Goal: Communication & Community: Share content

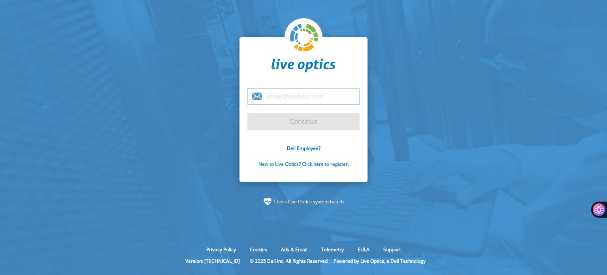
click at [336, 164] on link "New to Live Optics? Click here to register." at bounding box center [304, 163] width 91 height 7
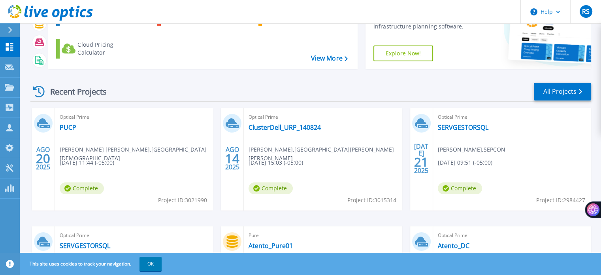
scroll to position [64, 0]
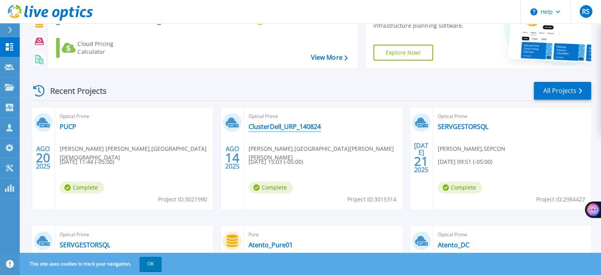
click at [290, 128] on link "ClusterDell_URP_140824" at bounding box center [285, 127] width 72 height 8
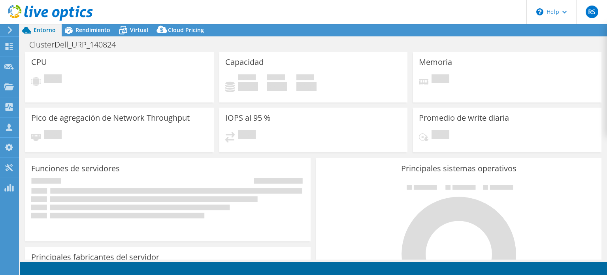
select select "USD"
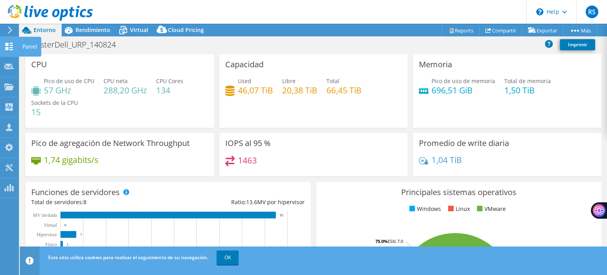
click at [10, 45] on icon at bounding box center [8, 47] width 9 height 8
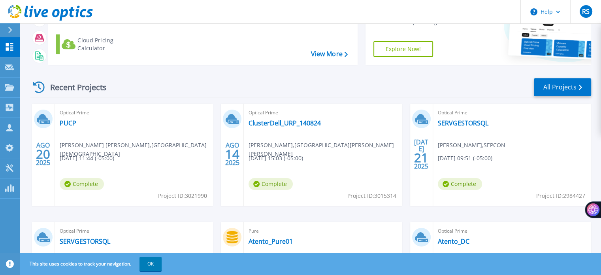
scroll to position [70, 0]
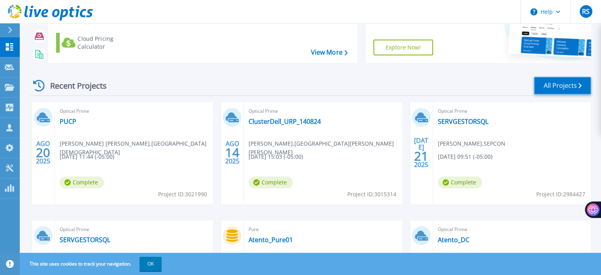
click at [560, 90] on link "All Projects" at bounding box center [562, 86] width 57 height 18
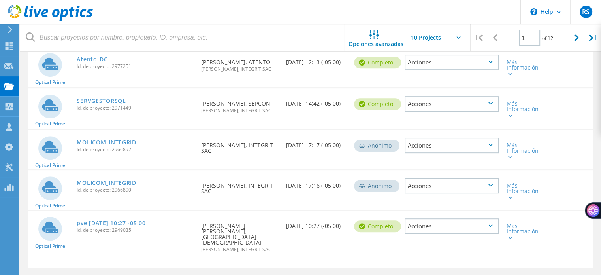
scroll to position [351, 0]
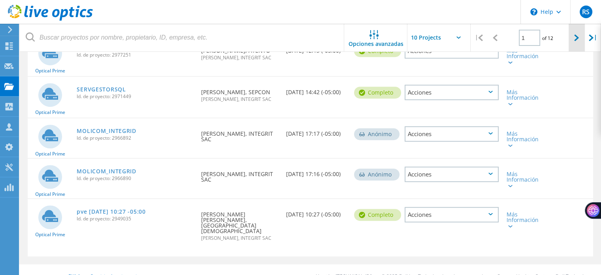
click at [572, 45] on div at bounding box center [577, 38] width 16 height 28
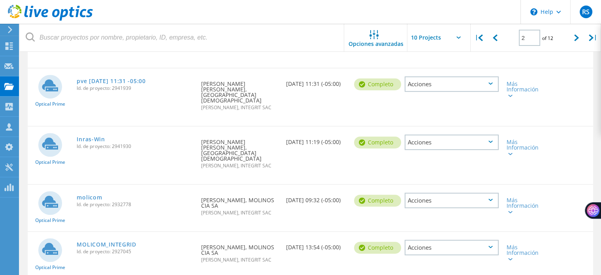
scroll to position [367, 0]
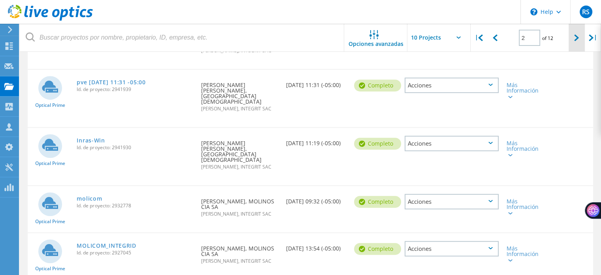
click at [579, 45] on div at bounding box center [577, 38] width 16 height 28
type input "3"
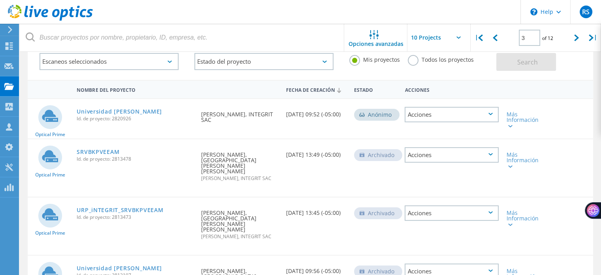
scroll to position [44, 0]
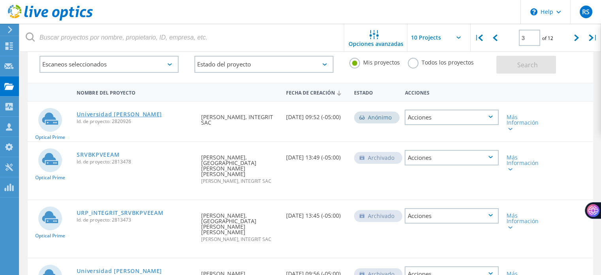
click at [162, 113] on link "Universidad Ricardo Palma_Integrit" at bounding box center [119, 114] width 85 height 6
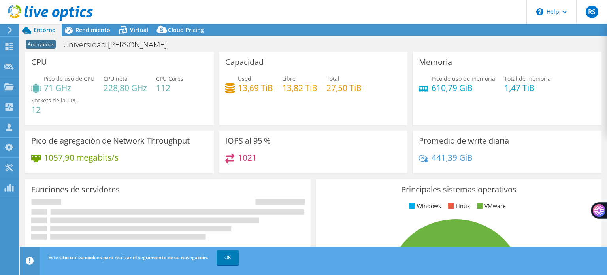
select select "USD"
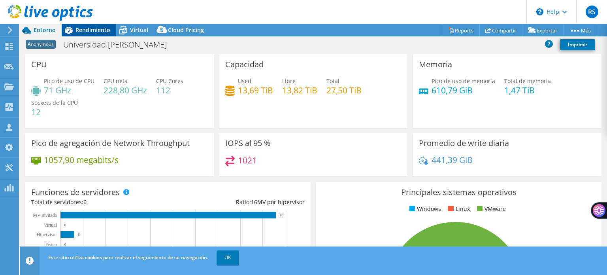
click at [100, 32] on span "Rendimiento" at bounding box center [93, 30] width 35 height 8
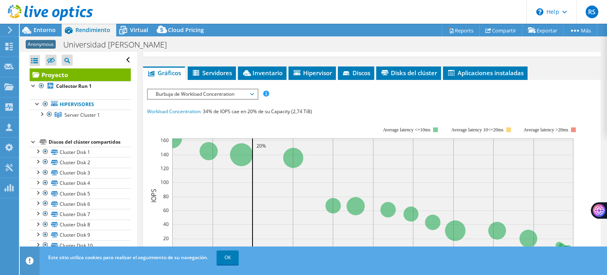
scroll to position [154, 0]
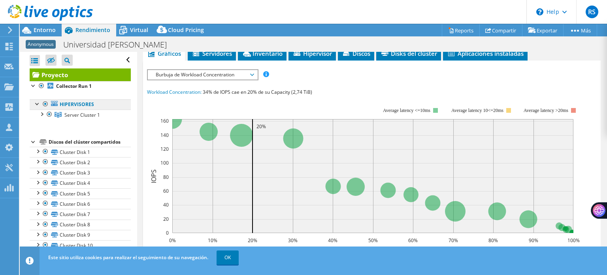
click at [81, 102] on link "Hipervisores" at bounding box center [80, 104] width 101 height 10
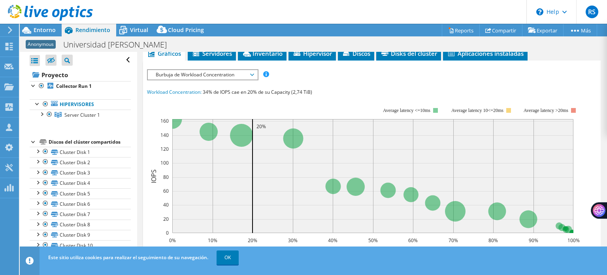
click at [218, 76] on span "Burbuja de Workload Concentration" at bounding box center [203, 74] width 102 height 9
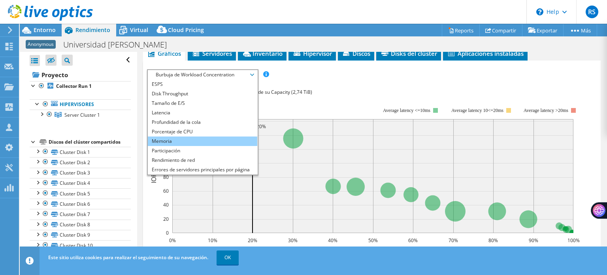
click at [216, 136] on li "Memoria" at bounding box center [202, 140] width 109 height 9
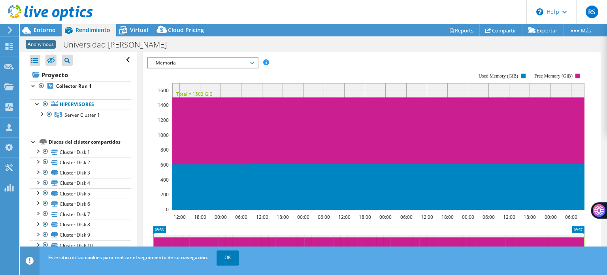
scroll to position [161, 0]
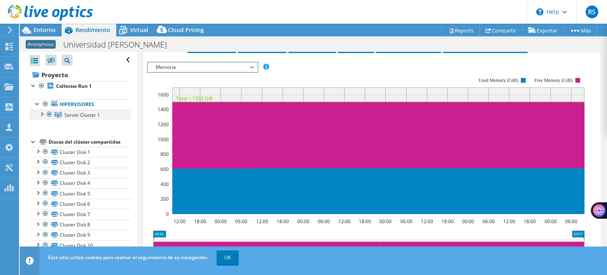
click at [44, 114] on div at bounding box center [42, 113] width 8 height 8
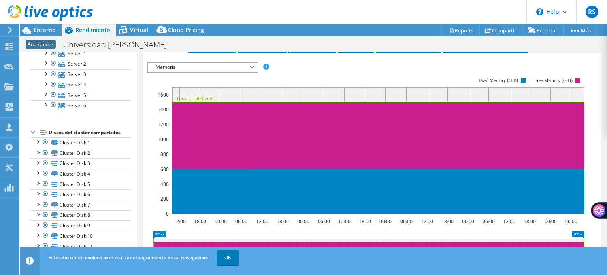
scroll to position [63, 0]
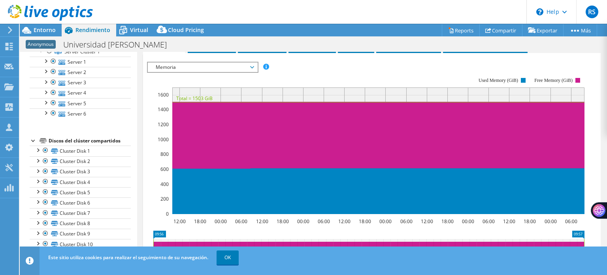
click at [33, 141] on div at bounding box center [34, 140] width 8 height 8
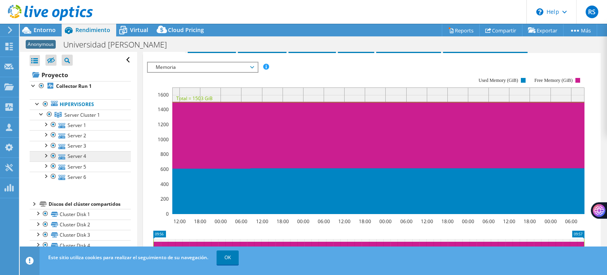
scroll to position [0, 0]
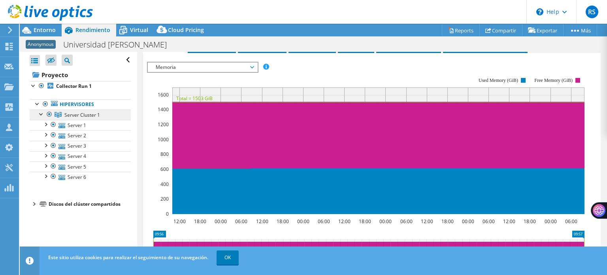
click at [89, 113] on span "Server Cluster 1" at bounding box center [82, 114] width 36 height 7
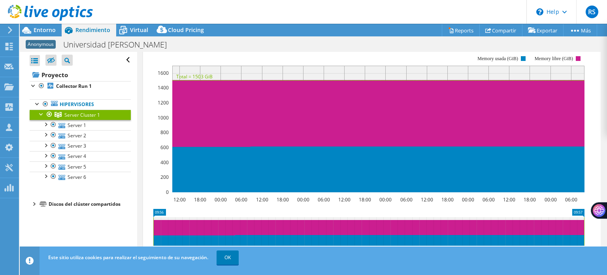
scroll to position [134, 0]
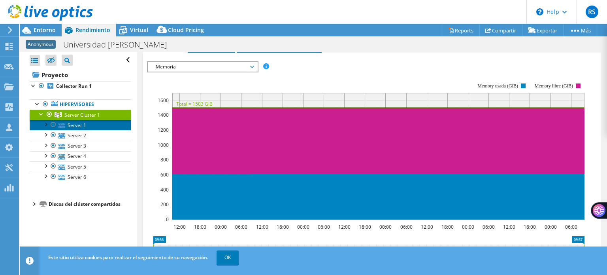
click at [84, 124] on link "Server 1" at bounding box center [80, 125] width 101 height 10
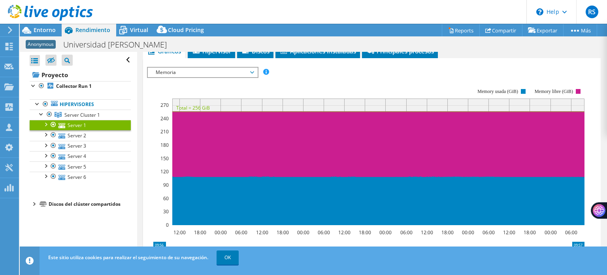
scroll to position [133, 0]
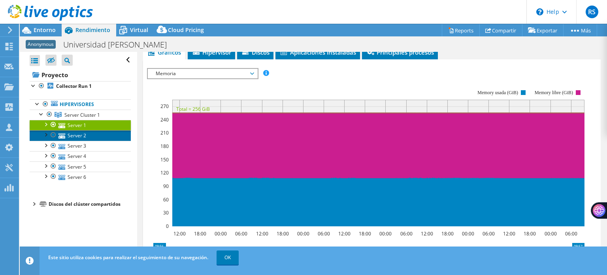
click at [79, 132] on link "Server 2" at bounding box center [80, 135] width 101 height 10
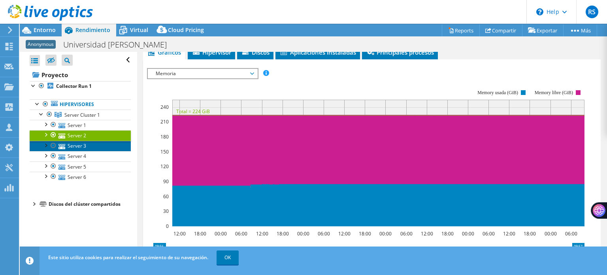
click at [76, 145] on link "Server 3" at bounding box center [80, 146] width 101 height 10
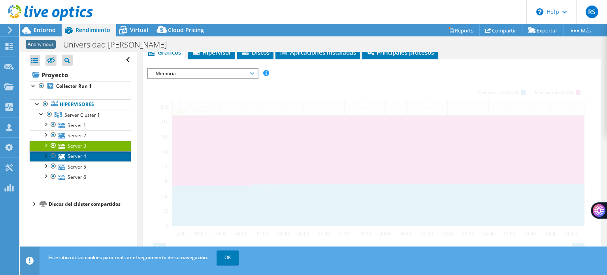
click at [74, 153] on link "Server 4" at bounding box center [80, 156] width 101 height 10
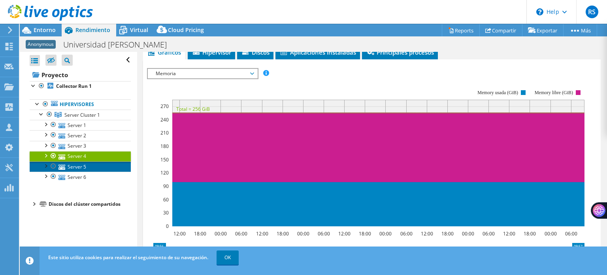
click at [76, 165] on link "Server 5" at bounding box center [80, 166] width 101 height 10
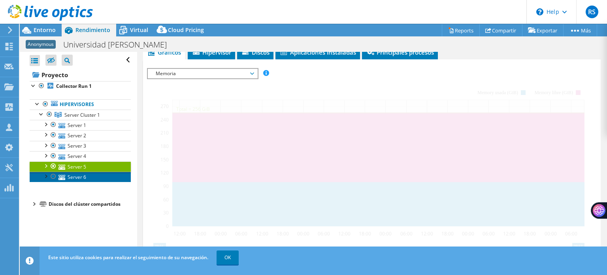
click at [76, 174] on link "Server 6" at bounding box center [80, 177] width 101 height 10
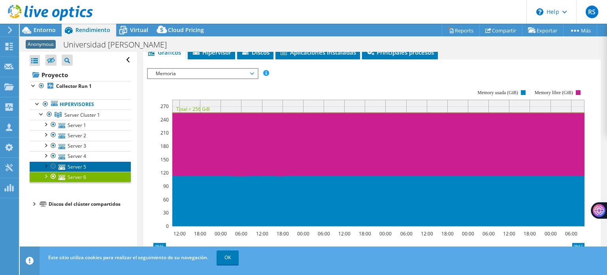
click at [75, 167] on link "Server 5" at bounding box center [80, 166] width 101 height 10
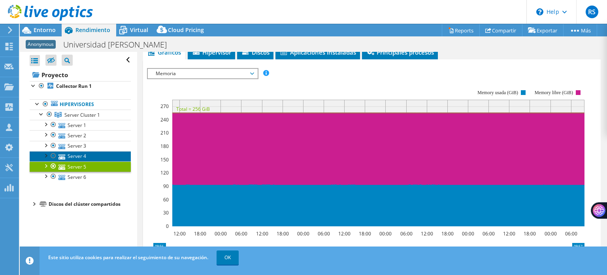
click at [75, 155] on link "Server 4" at bounding box center [80, 156] width 101 height 10
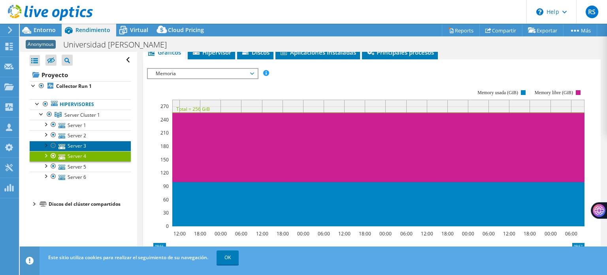
click at [75, 147] on link "Server 3" at bounding box center [80, 146] width 101 height 10
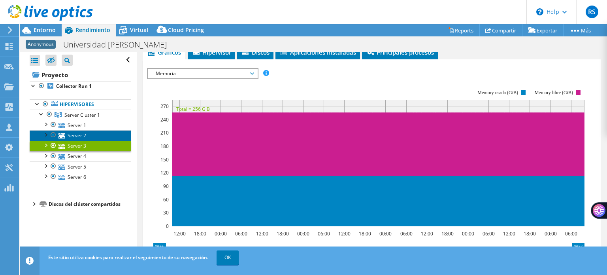
click at [78, 133] on link "Server 2" at bounding box center [80, 135] width 101 height 10
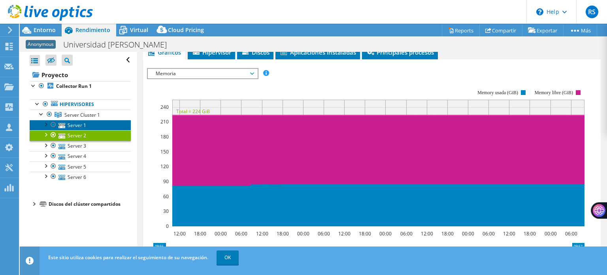
click at [80, 126] on link "Server 1" at bounding box center [80, 125] width 101 height 10
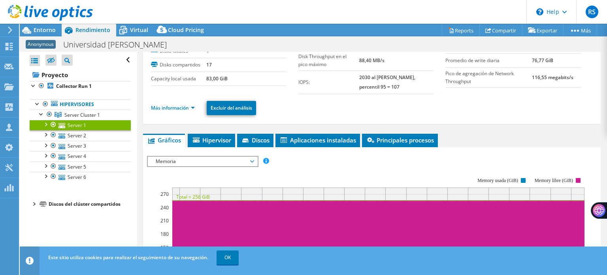
scroll to position [28, 0]
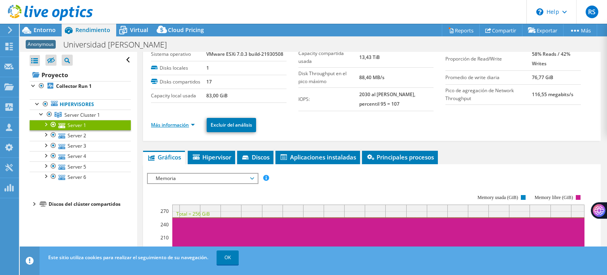
click at [193, 121] on link "Más información" at bounding box center [173, 124] width 44 height 7
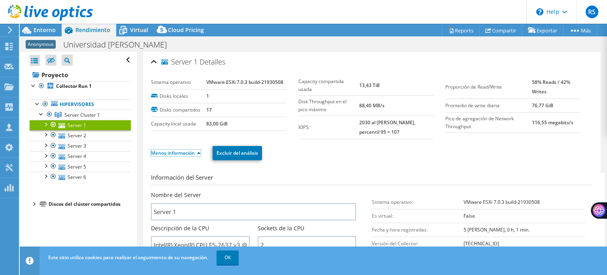
scroll to position [4, 0]
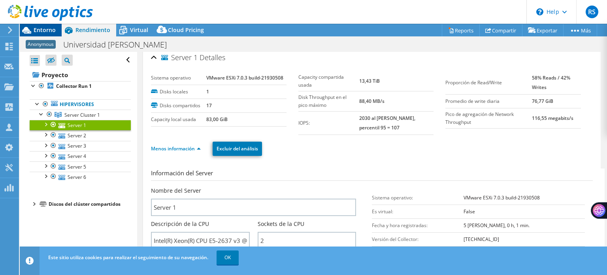
click at [53, 29] on span "Entorno" at bounding box center [45, 30] width 22 height 8
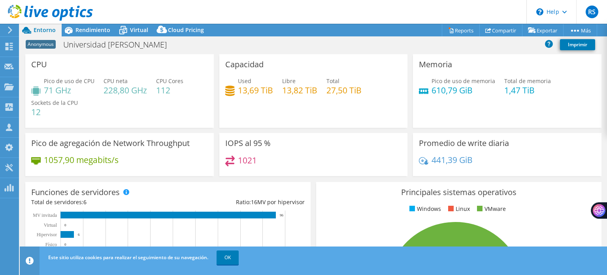
click at [9, 30] on icon at bounding box center [10, 29] width 6 height 7
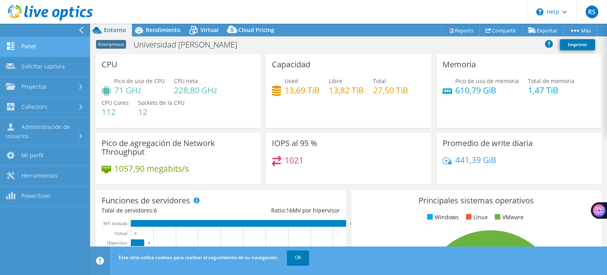
click at [23, 45] on link "Panel" at bounding box center [45, 47] width 90 height 20
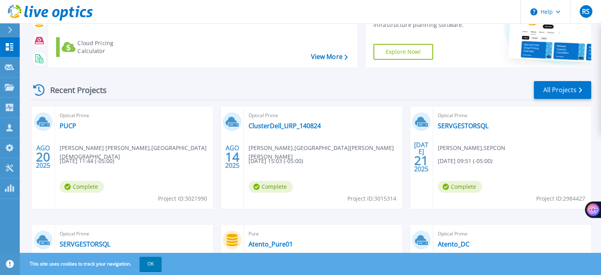
scroll to position [66, 0]
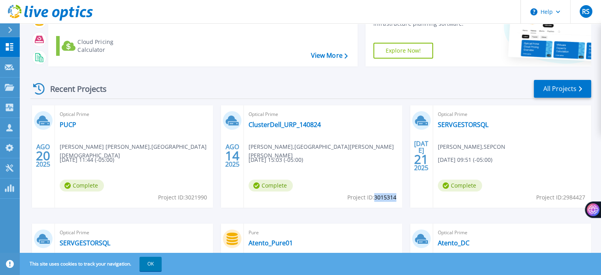
drag, startPoint x: 374, startPoint y: 197, endPoint x: 395, endPoint y: 198, distance: 21.0
click at [395, 198] on span "Project ID: 3015314" at bounding box center [371, 197] width 49 height 9
copy span "3015314"
click at [300, 125] on link "ClusterDell_URP_140824" at bounding box center [285, 125] width 72 height 8
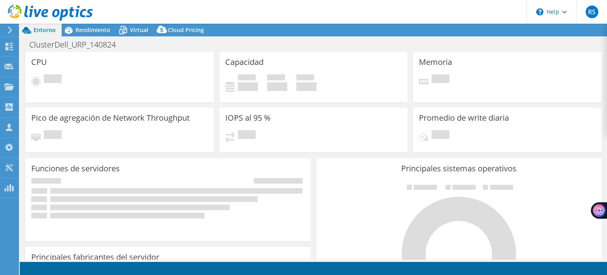
select select "USD"
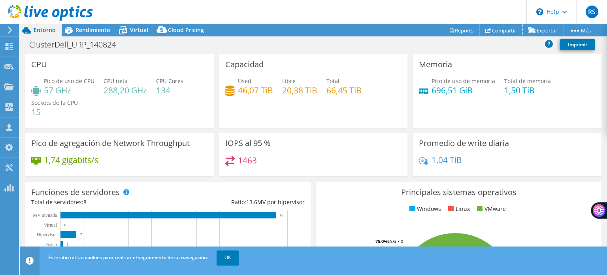
click at [500, 32] on link "Compartir" at bounding box center [500, 30] width 43 height 12
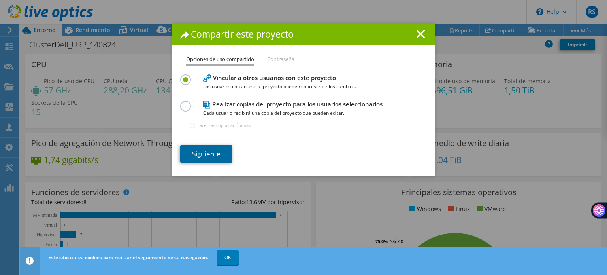
click at [213, 155] on link "Siguiente" at bounding box center [206, 153] width 52 height 17
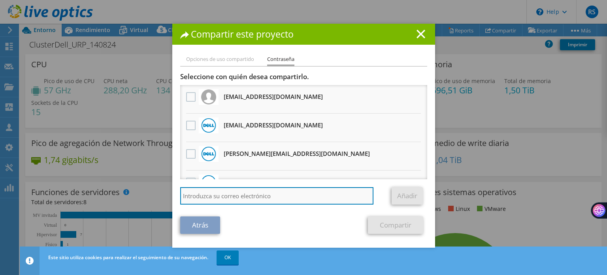
click at [224, 198] on input "search" at bounding box center [277, 195] width 194 height 17
paste input "[EMAIL_ADDRESS][DOMAIN_NAME]"
type input "[EMAIL_ADDRESS][DOMAIN_NAME]"
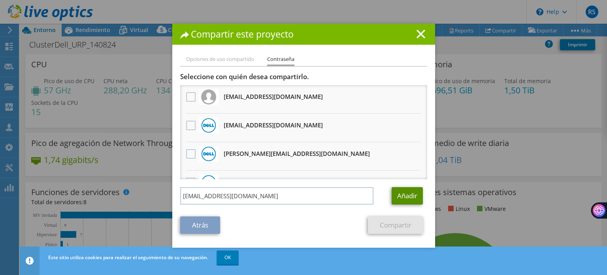
click at [400, 193] on link "Añadir" at bounding box center [407, 195] width 31 height 17
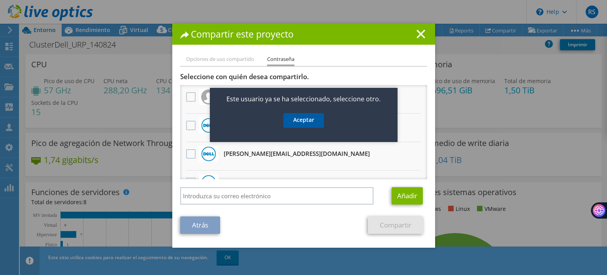
click at [304, 124] on link "Aceptar" at bounding box center [303, 120] width 41 height 15
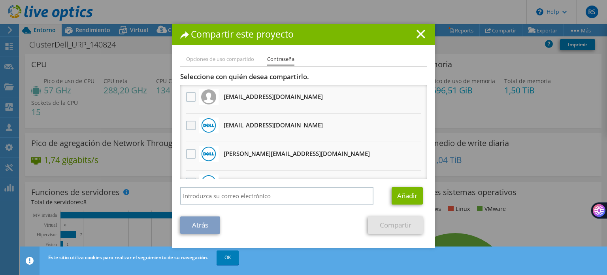
click at [191, 121] on label at bounding box center [191, 125] width 11 height 9
click at [0, 0] on input "checkbox" at bounding box center [0, 0] width 0 height 0
click at [383, 218] on link "Compartir" at bounding box center [395, 224] width 55 height 17
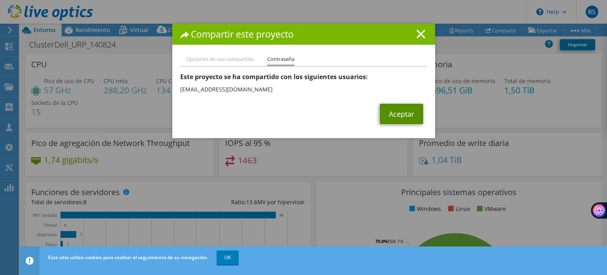
click at [394, 117] on link "Aceptar" at bounding box center [401, 114] width 43 height 21
